Goal: Task Accomplishment & Management: Manage account settings

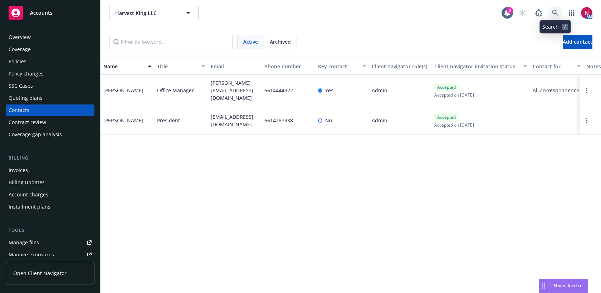
click at [552, 8] on link at bounding box center [555, 13] width 14 height 14
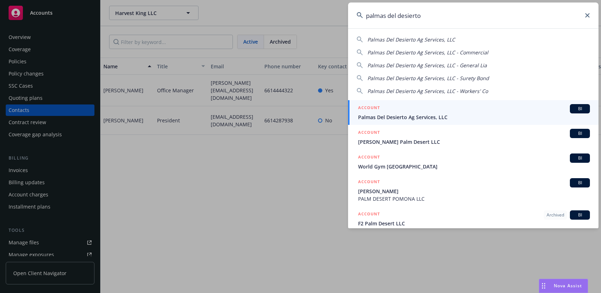
drag, startPoint x: 439, startPoint y: 18, endPoint x: 352, endPoint y: 6, distance: 88.0
click at [352, 6] on input "palmas del desierto" at bounding box center [473, 16] width 250 height 26
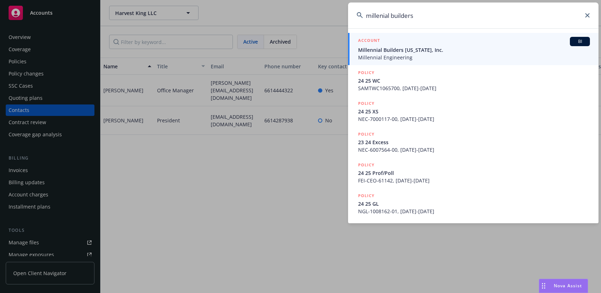
type input "millenial builders"
click at [392, 51] on span "Millennial Builders California, Inc." at bounding box center [474, 50] width 232 height 8
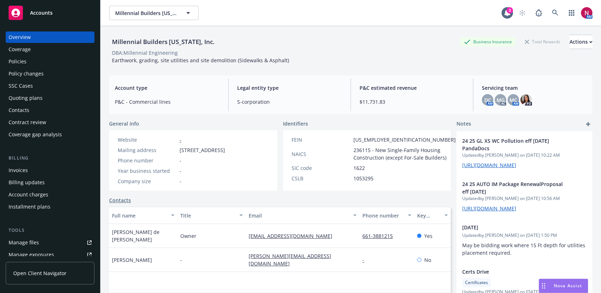
click at [29, 72] on div "Policy changes" at bounding box center [26, 73] width 35 height 11
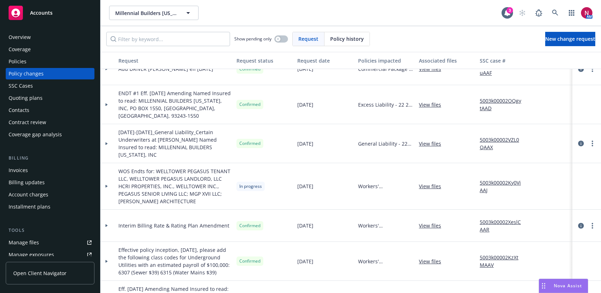
scroll to position [736, 3]
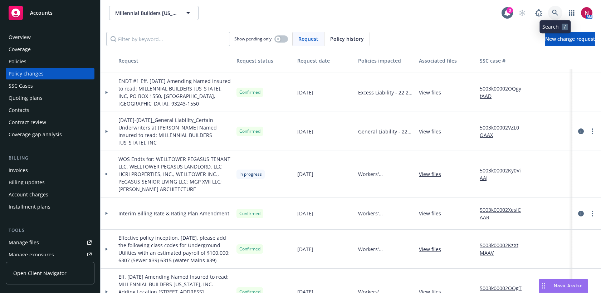
click at [555, 12] on icon at bounding box center [555, 13] width 6 height 6
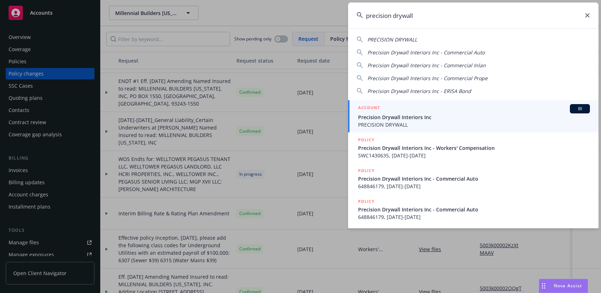
type input "precision drywall"
click at [455, 120] on span "Precision Drywall Interiors Inc" at bounding box center [474, 117] width 232 height 8
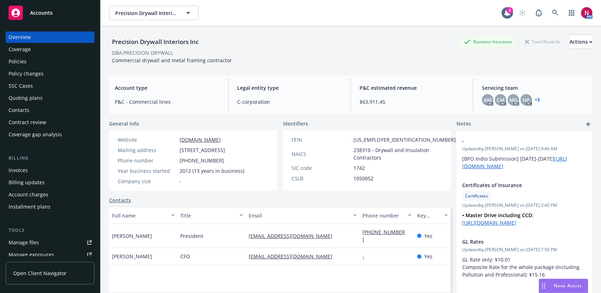
click at [31, 60] on div "Policies" at bounding box center [50, 61] width 83 height 11
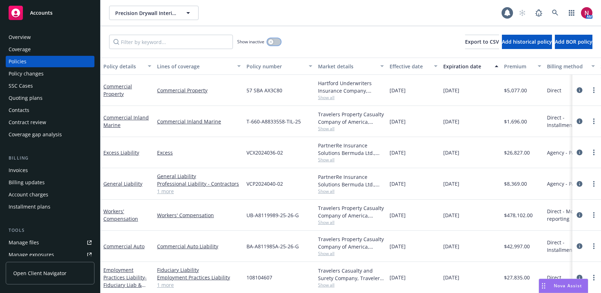
click at [276, 41] on button "button" at bounding box center [274, 41] width 14 height 7
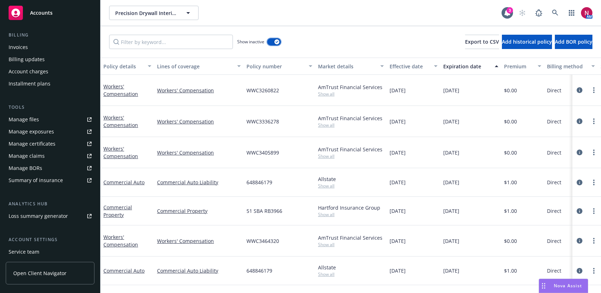
scroll to position [136, 0]
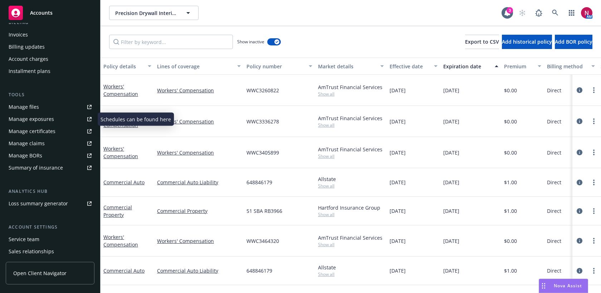
click at [28, 119] on div "Manage exposures" at bounding box center [31, 118] width 45 height 11
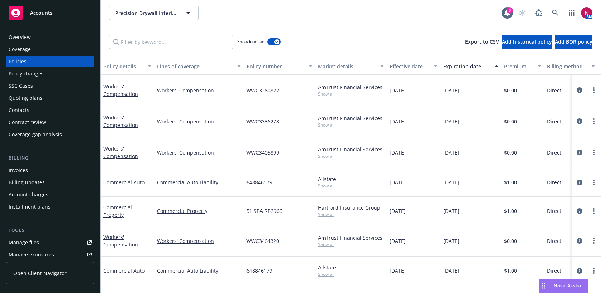
click at [38, 34] on div "Overview" at bounding box center [50, 36] width 83 height 11
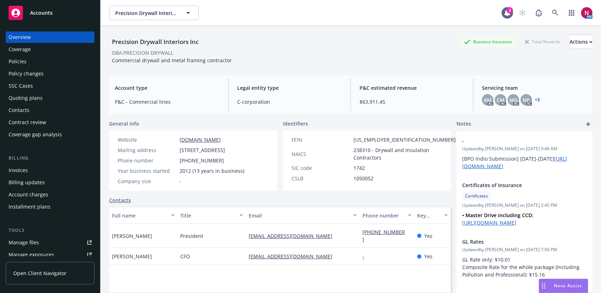
click at [325, 63] on div "Precision Drywall Interiors Inc Business Insurance Total Rewards Actions DBA: P…" at bounding box center [350, 49] width 483 height 29
click at [20, 103] on div "Quoting plans" at bounding box center [26, 97] width 34 height 11
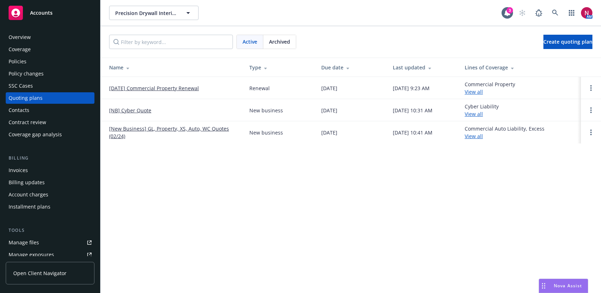
click at [283, 45] on span "Archived" at bounding box center [279, 42] width 21 height 8
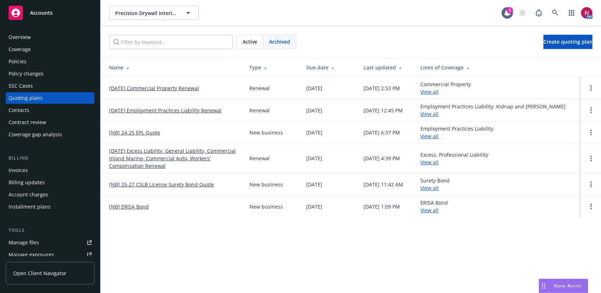
click at [247, 39] on span "Active" at bounding box center [249, 42] width 15 height 8
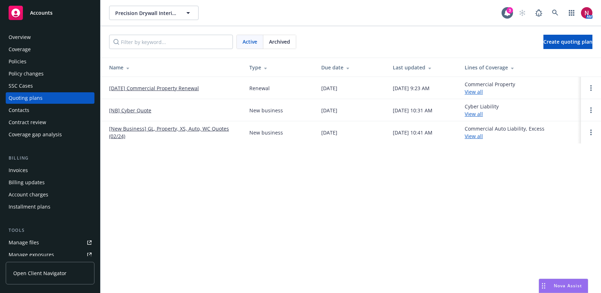
click at [287, 39] on span "Archived" at bounding box center [279, 42] width 21 height 8
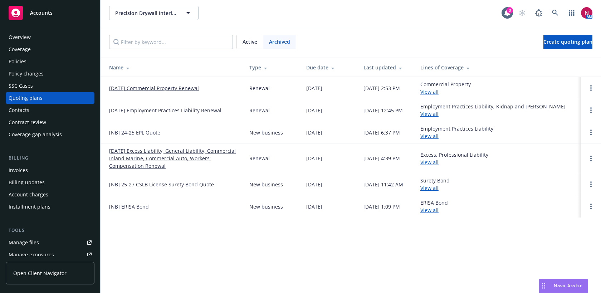
click at [256, 40] on span "Active" at bounding box center [249, 42] width 15 height 8
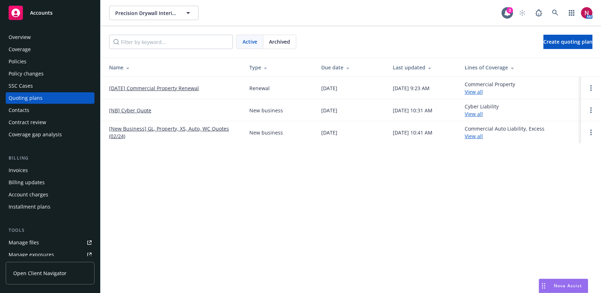
click at [174, 129] on link "[New Business] GL, Property, XS, Auto, WC Quotes (02/24)" at bounding box center [173, 132] width 129 height 15
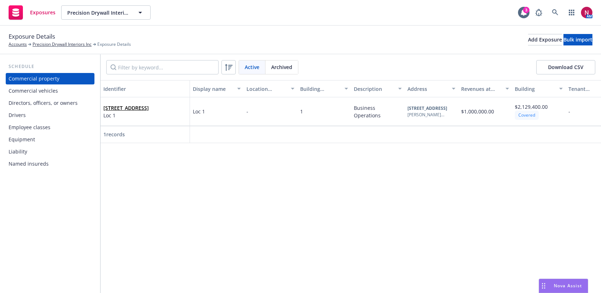
click at [34, 90] on div "Commercial vehicles" at bounding box center [33, 90] width 49 height 11
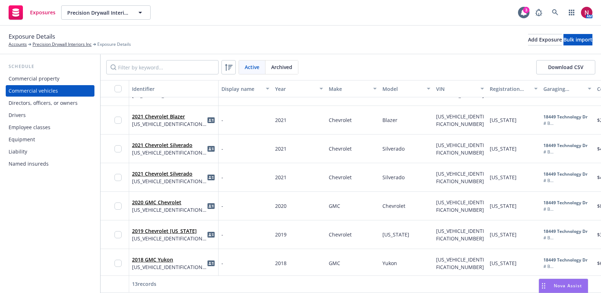
scroll to position [134, 0]
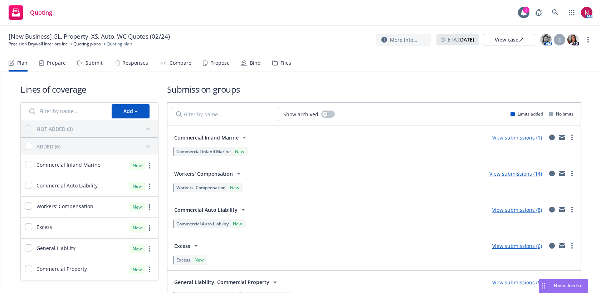
click at [131, 70] on div "Responses" at bounding box center [131, 62] width 34 height 17
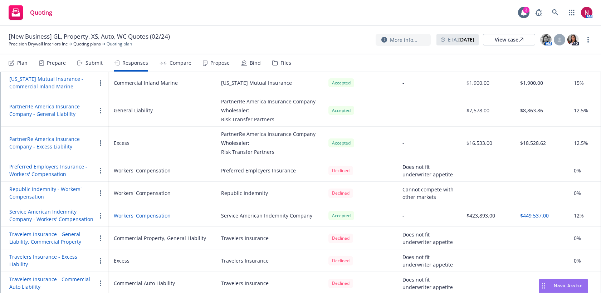
scroll to position [400, 0]
click at [44, 45] on link "Precision Drywall Interiors Inc" at bounding box center [38, 44] width 59 height 6
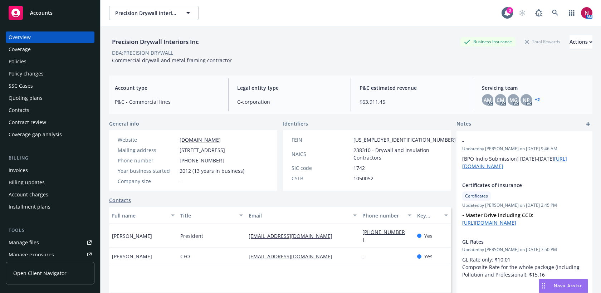
click at [43, 61] on div "Policies" at bounding box center [50, 61] width 83 height 11
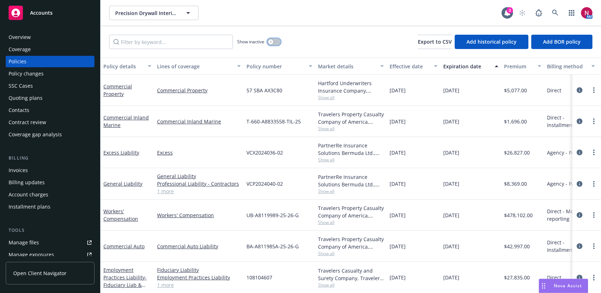
click at [274, 43] on button "button" at bounding box center [274, 41] width 14 height 7
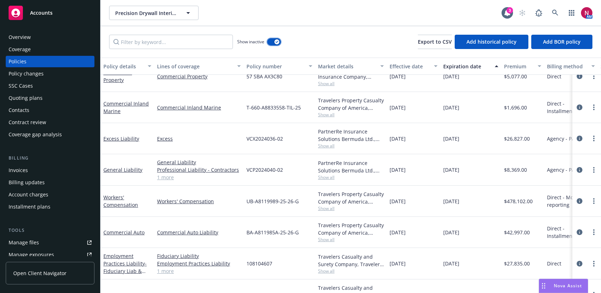
scroll to position [775, 0]
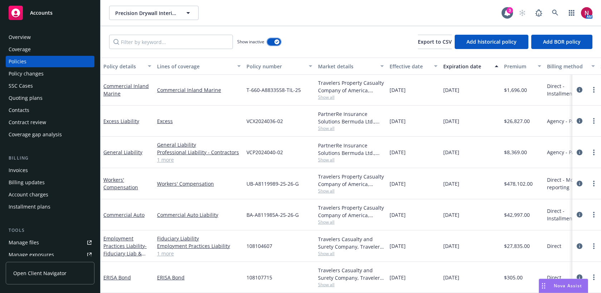
click at [275, 44] on button "button" at bounding box center [274, 41] width 14 height 7
